Goal: Task Accomplishment & Management: Use online tool/utility

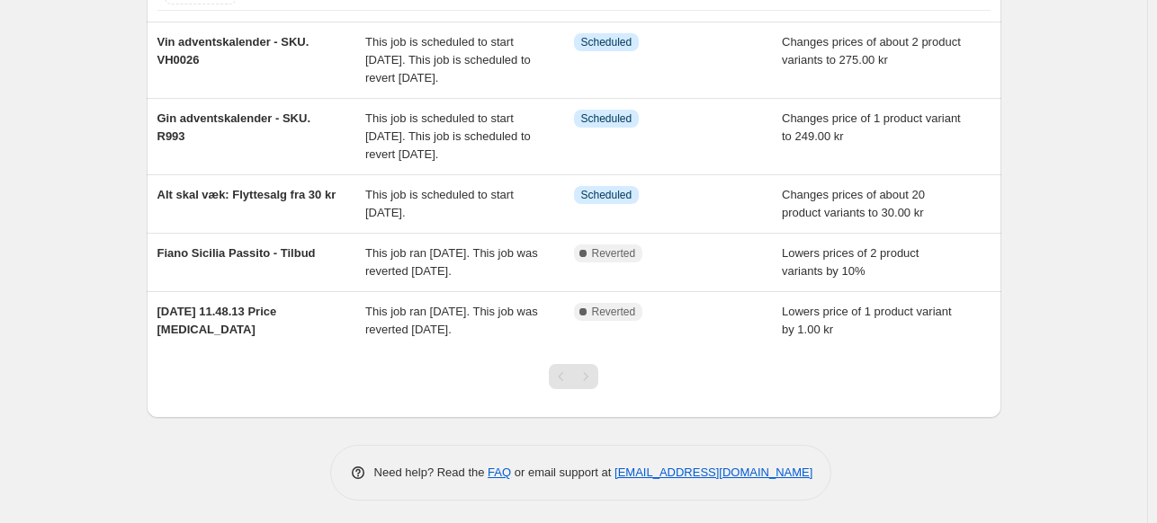
scroll to position [140, 0]
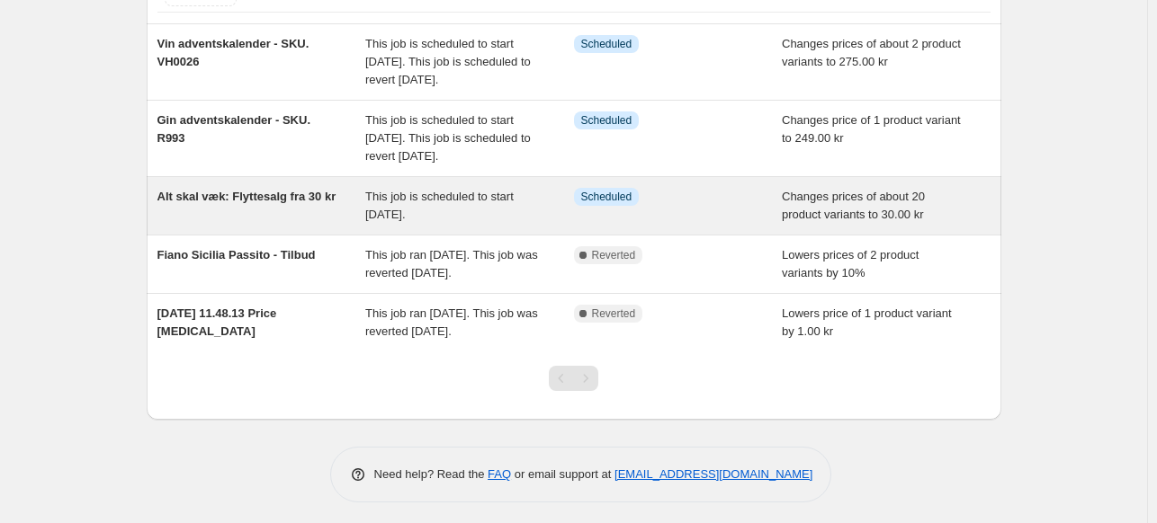
click at [270, 203] on span "Alt skal væk: Flyttesalg fra 30 kr" at bounding box center [246, 196] width 179 height 13
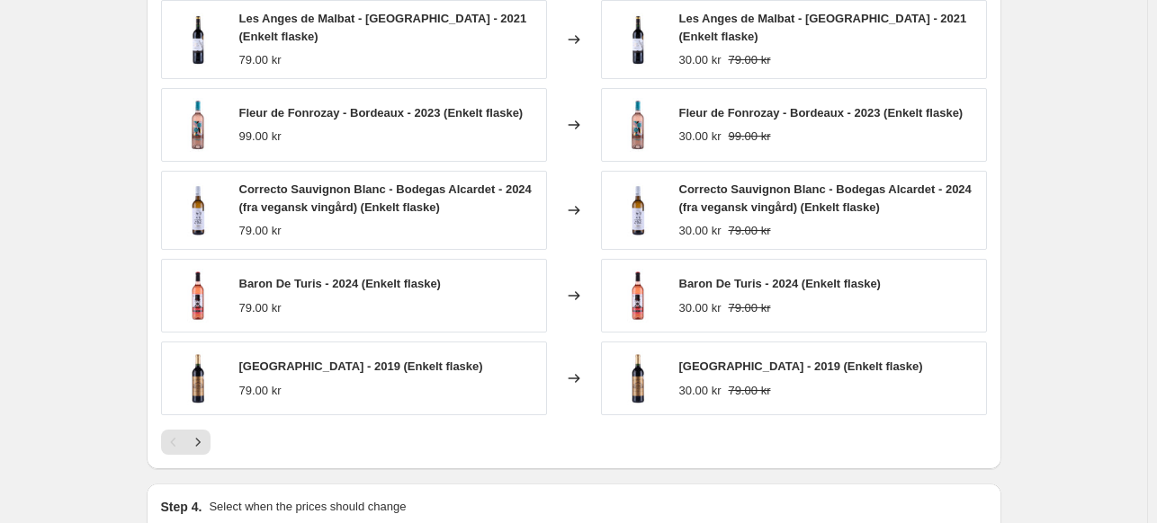
scroll to position [1061, 0]
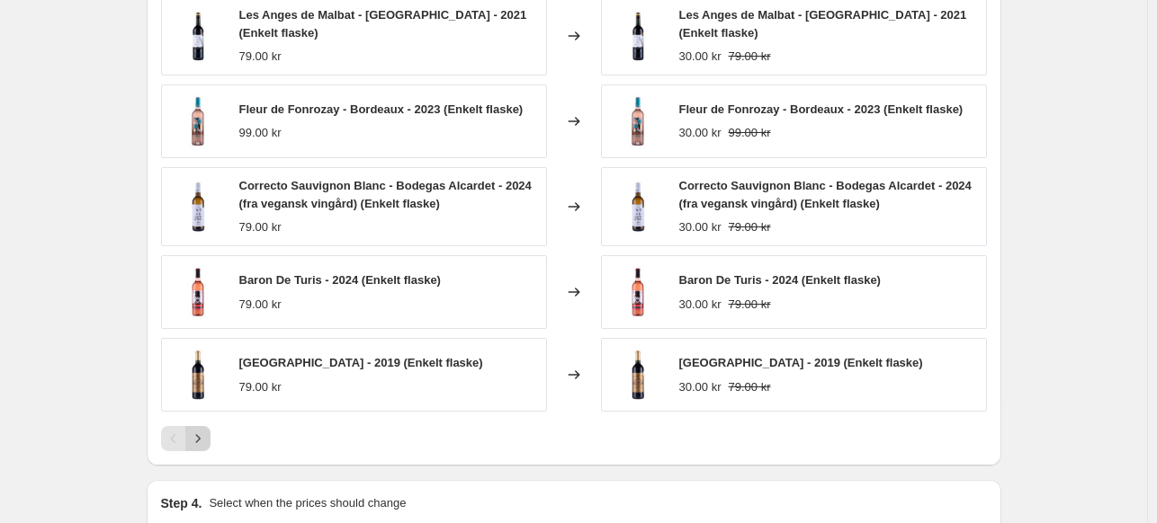
click at [201, 431] on icon "Next" at bounding box center [198, 439] width 18 height 18
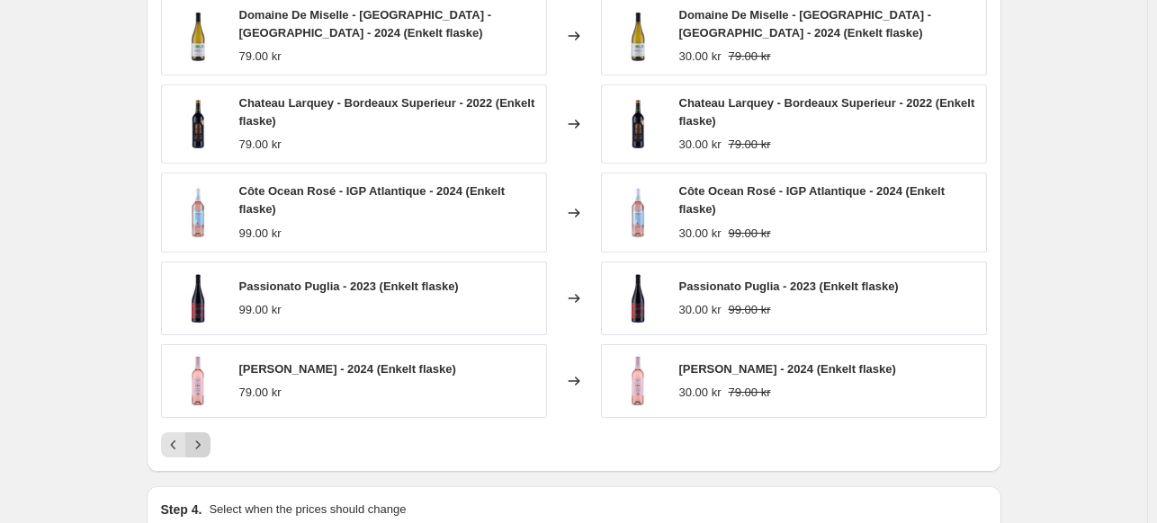
click at [200, 442] on icon "Next" at bounding box center [197, 445] width 4 height 8
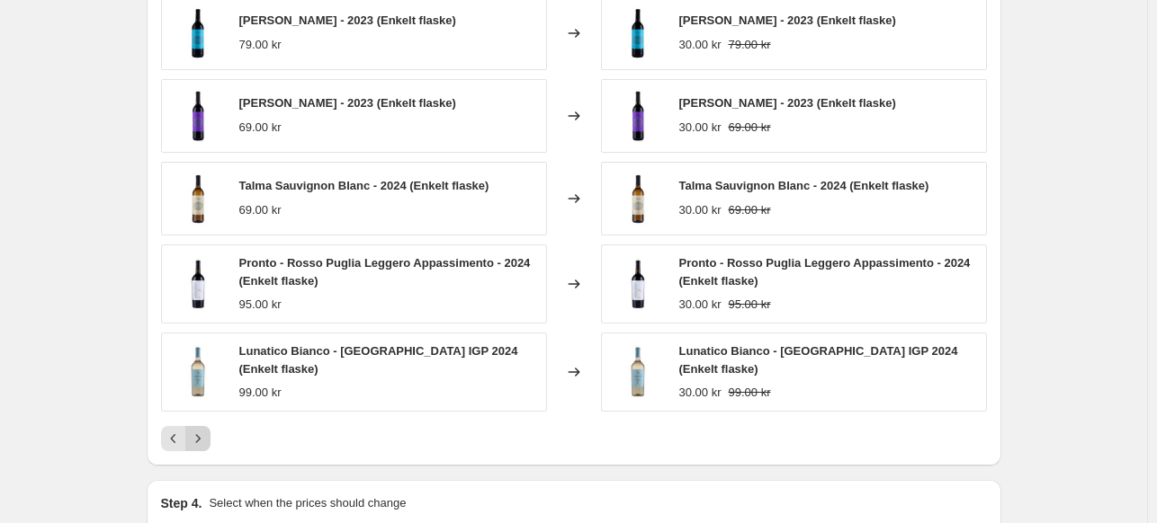
click at [201, 437] on icon "Next" at bounding box center [198, 439] width 18 height 18
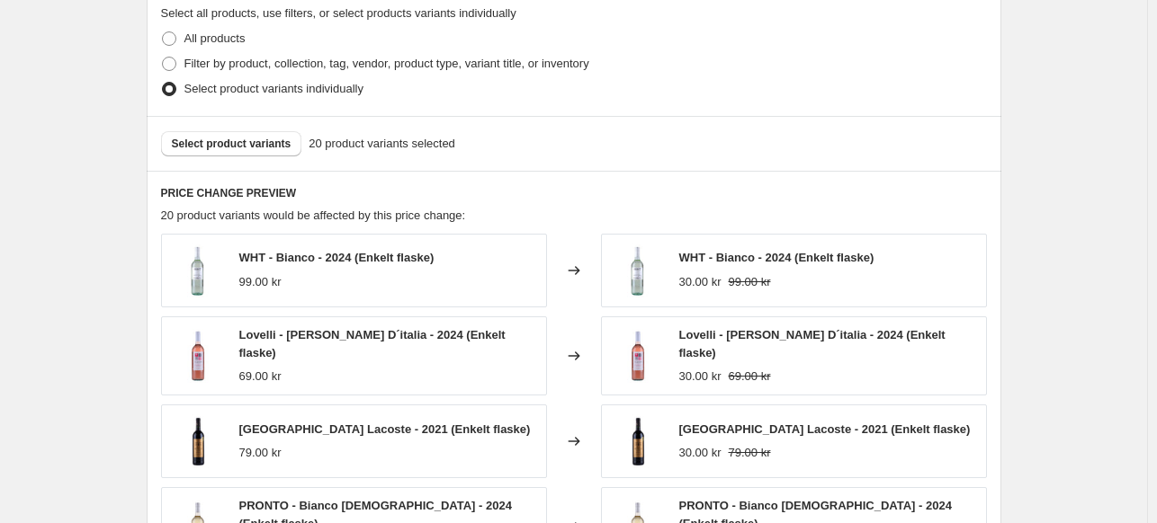
scroll to position [823, 0]
click at [255, 147] on span "Select product variants" at bounding box center [232, 145] width 120 height 14
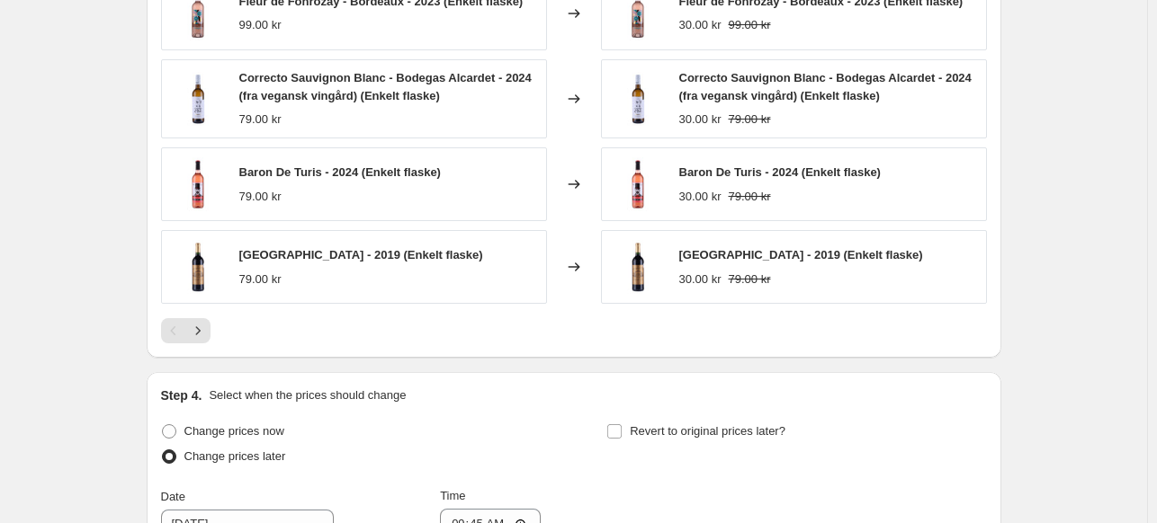
scroll to position [1171, 0]
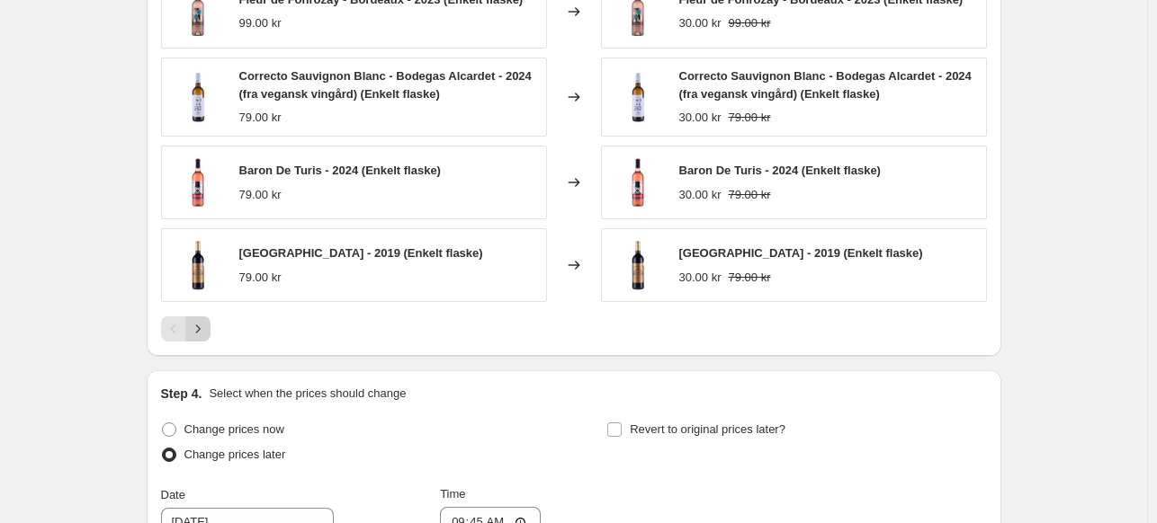
click at [201, 323] on icon "Next" at bounding box center [198, 329] width 18 height 18
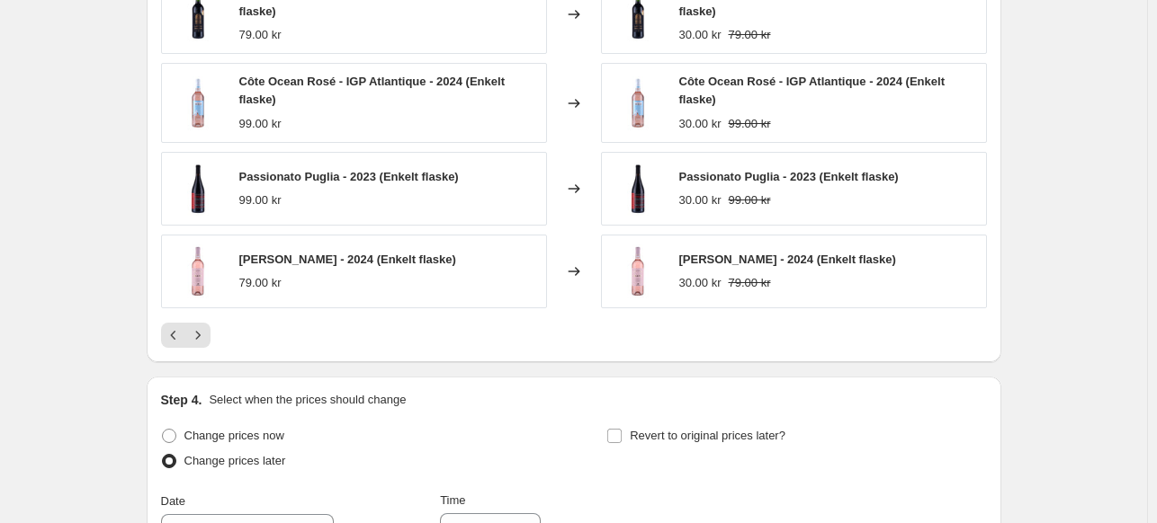
scroll to position [1076, 0]
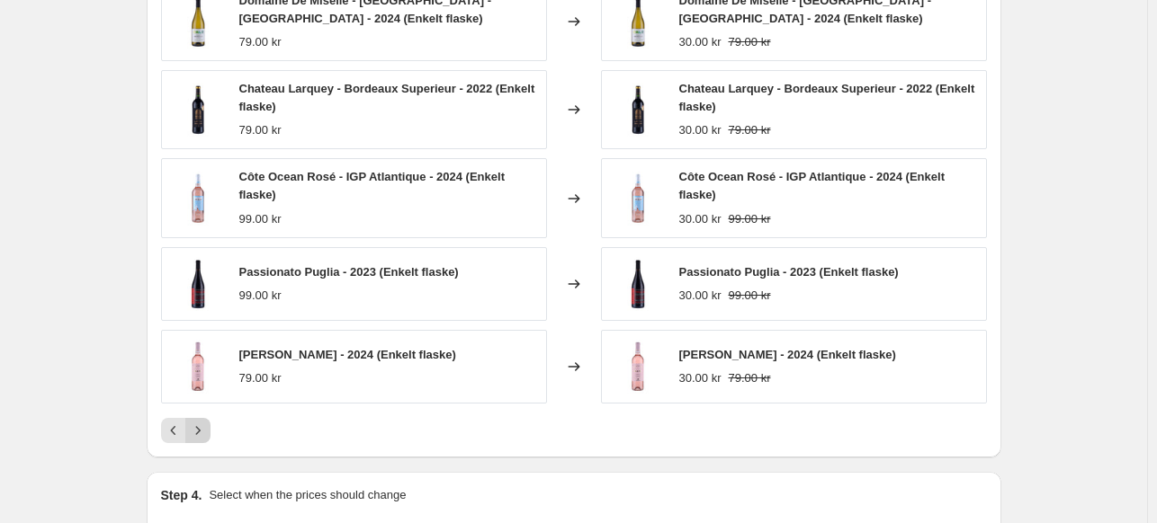
click at [203, 431] on icon "Next" at bounding box center [198, 431] width 18 height 18
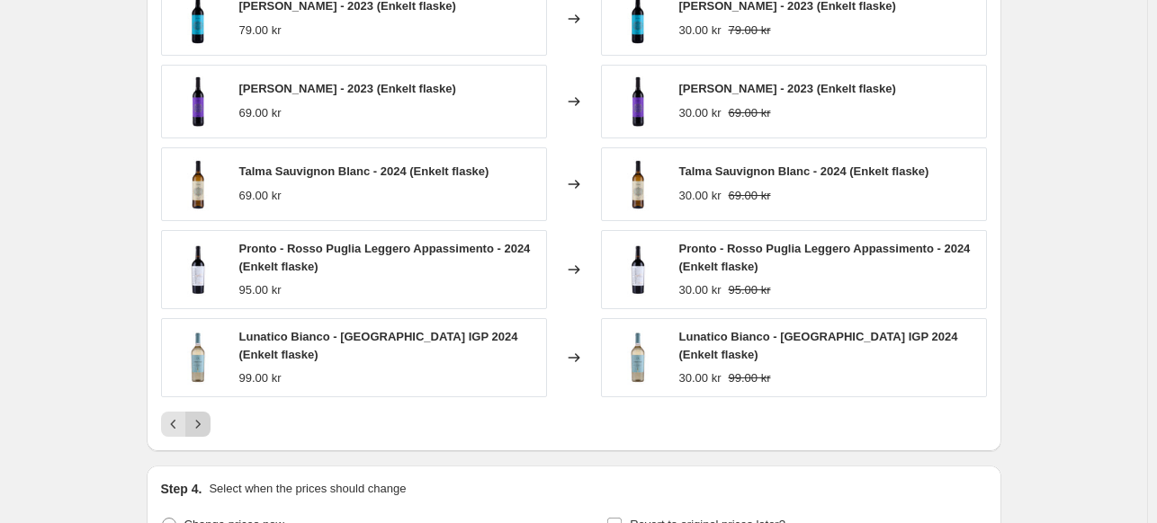
click at [204, 412] on button "Next" at bounding box center [197, 424] width 25 height 25
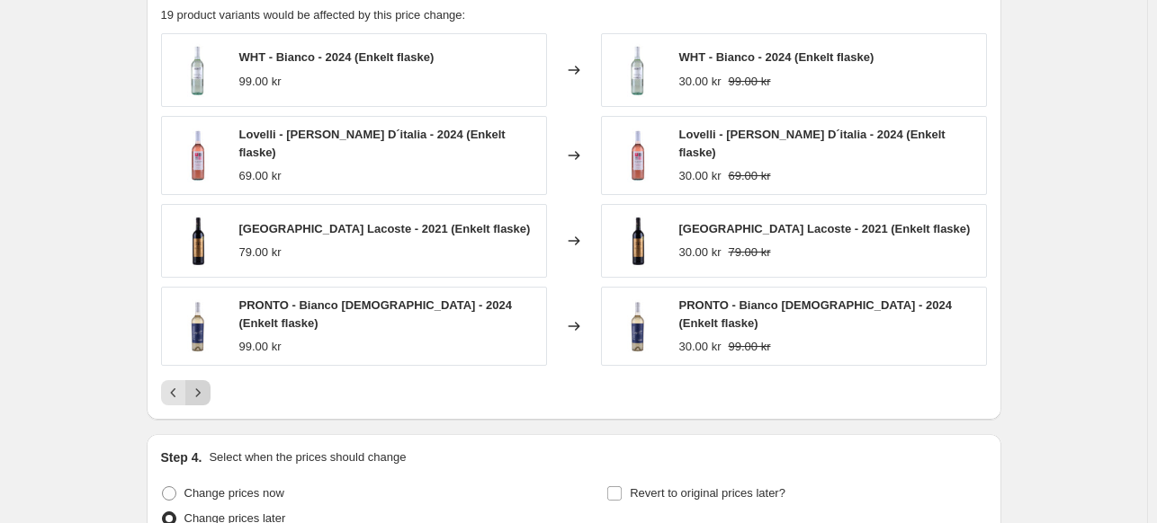
scroll to position [1014, 0]
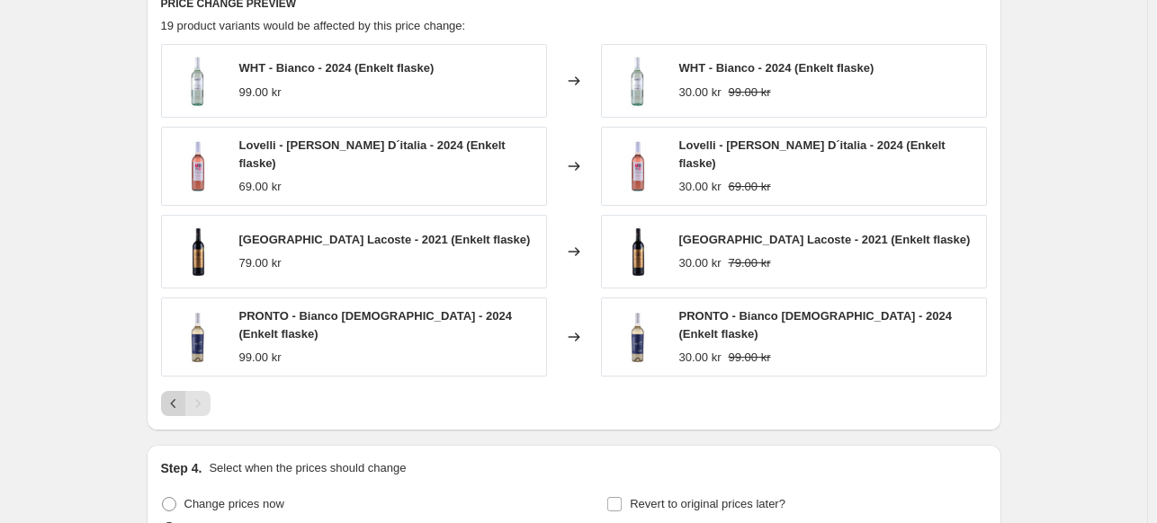
click at [174, 395] on icon "Previous" at bounding box center [174, 404] width 18 height 18
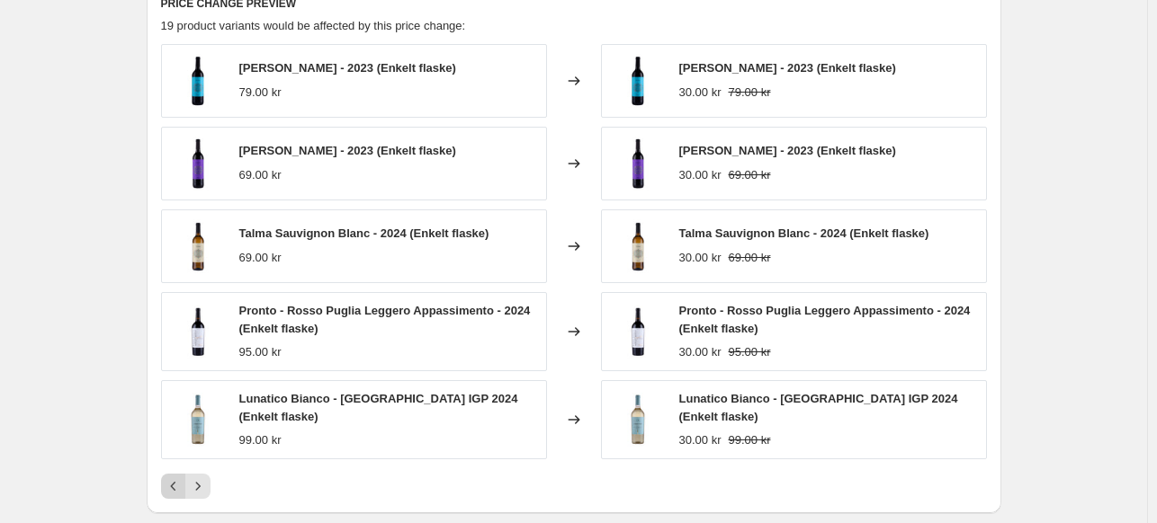
click at [177, 478] on icon "Previous" at bounding box center [174, 487] width 18 height 18
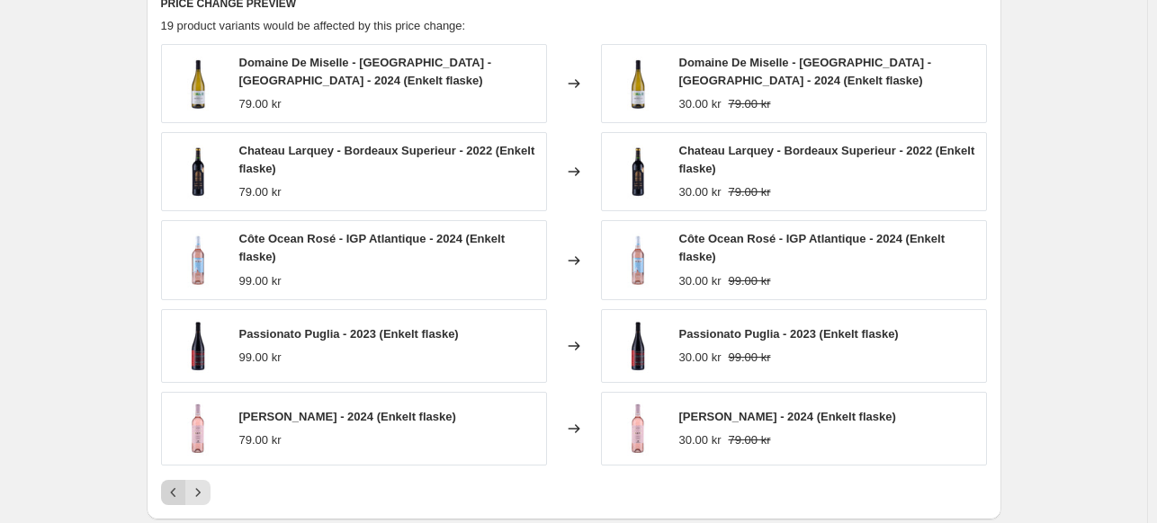
click at [166, 488] on button "Previous" at bounding box center [173, 492] width 25 height 25
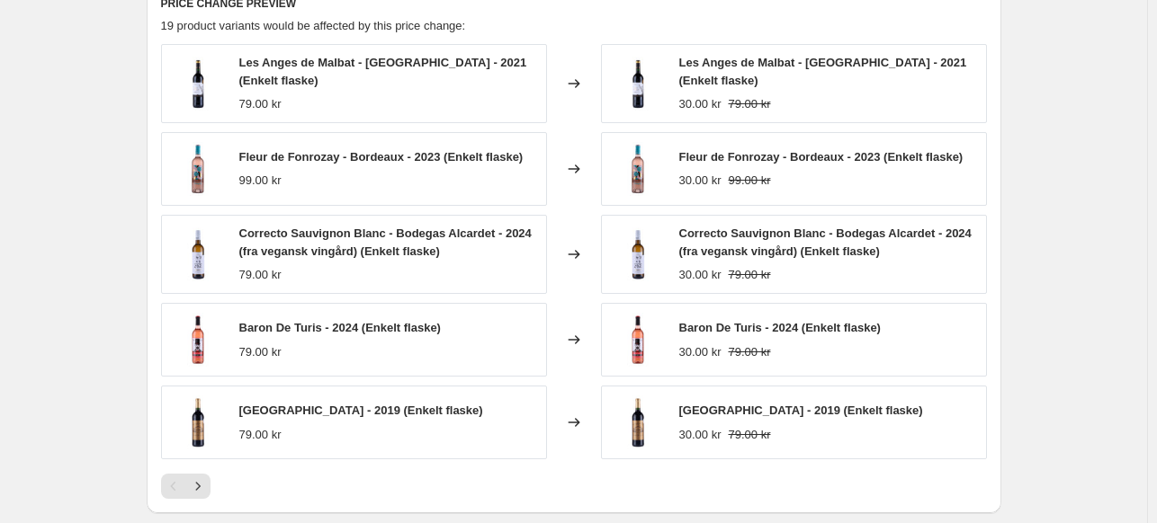
click at [180, 481] on div "Pagination" at bounding box center [173, 486] width 25 height 25
